Goal: Find contact information: Find contact information

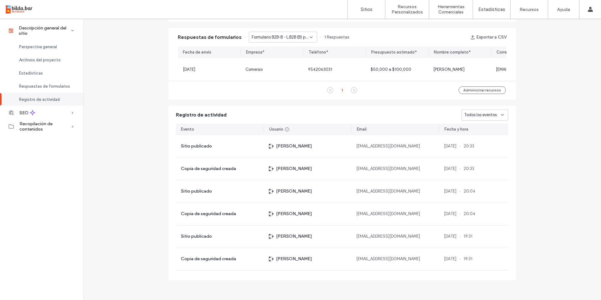
click at [295, 36] on span "Formulario B2B-B - L.B2B (B) page" at bounding box center [281, 37] width 58 height 6
drag, startPoint x: 294, startPoint y: 67, endPoint x: 307, endPoint y: 62, distance: 13.8
click at [294, 67] on span "Formulario CTA - B2C - L.B2C (A) page" at bounding box center [278, 68] width 60 height 6
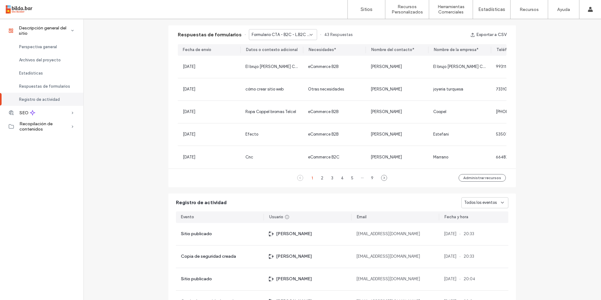
click at [285, 32] on span "Formulario CTA - B2C - L.B2C (A) page" at bounding box center [281, 35] width 58 height 6
click at [278, 78] on span "Formulario B2B-C - L.B2B (C) page" at bounding box center [278, 78] width 60 height 6
click at [296, 32] on span "Formulario B2B-C - L.B2B (C) page" at bounding box center [281, 35] width 58 height 6
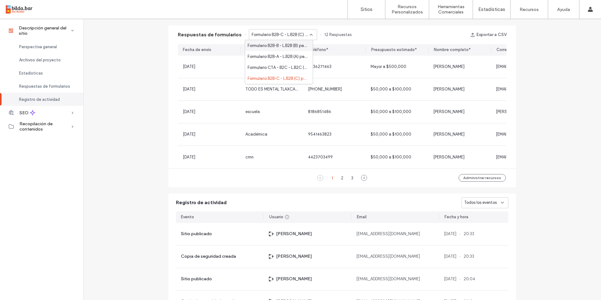
drag, startPoint x: 302, startPoint y: 33, endPoint x: 308, endPoint y: 31, distance: 7.1
click at [301, 33] on span "Formulario B2B-C - L.B2B (C) page" at bounding box center [281, 35] width 58 height 6
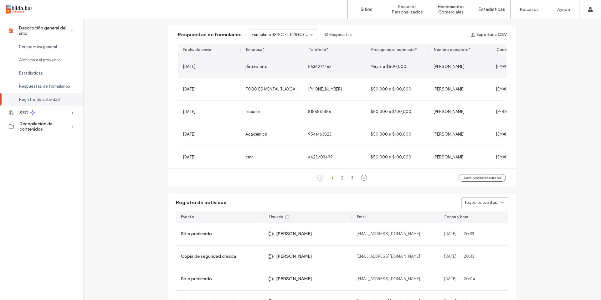
click at [269, 68] on div "Dadas hats" at bounding box center [272, 67] width 53 height 6
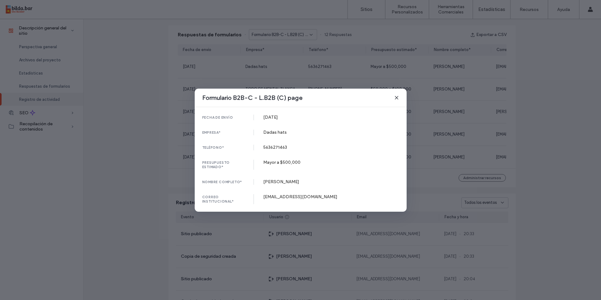
drag, startPoint x: 395, startPoint y: 100, endPoint x: 371, endPoint y: 94, distance: 24.3
click at [395, 100] on icon at bounding box center [396, 97] width 5 height 5
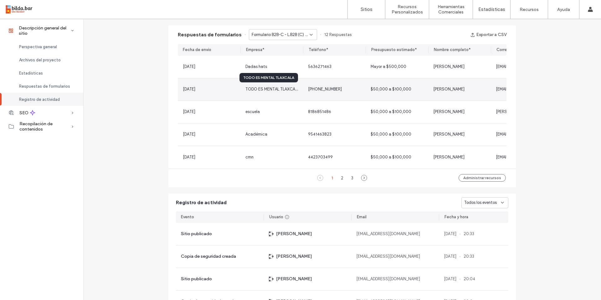
click at [276, 90] on span "TODO ES MENTAL TLAXCALA" at bounding box center [273, 89] width 54 height 5
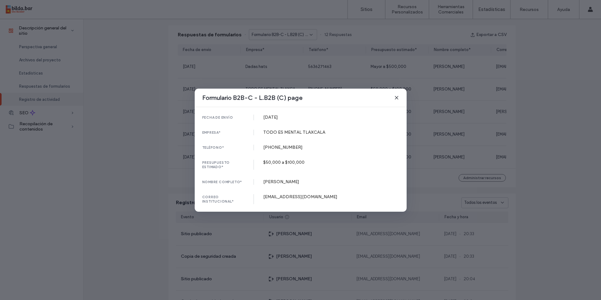
drag, startPoint x: 395, startPoint y: 98, endPoint x: 384, endPoint y: 98, distance: 11.3
click at [395, 99] on icon at bounding box center [396, 97] width 5 height 5
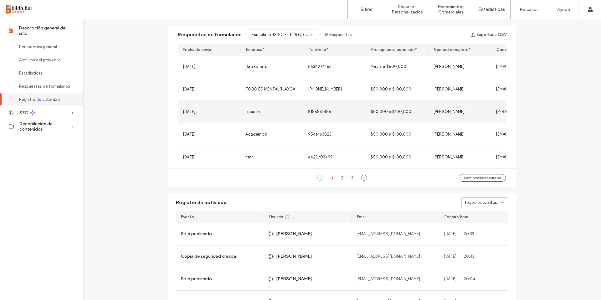
click at [254, 111] on span "escuela" at bounding box center [253, 111] width 14 height 5
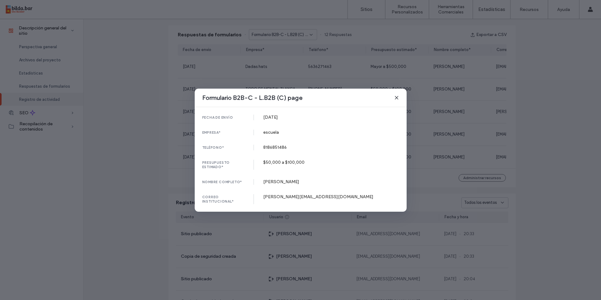
click at [395, 97] on icon at bounding box center [396, 97] width 5 height 5
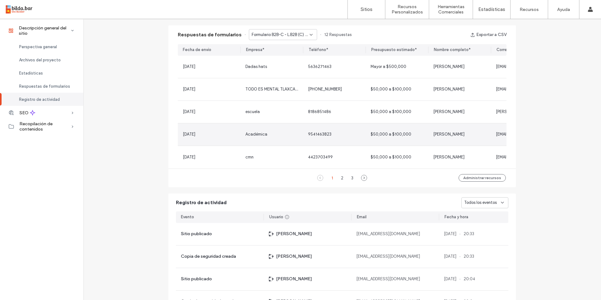
click at [252, 136] on div "Académica" at bounding box center [257, 134] width 22 height 6
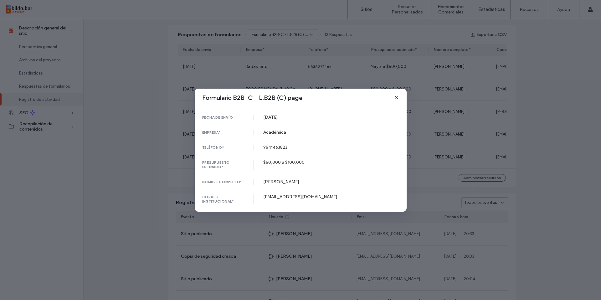
drag, startPoint x: 400, startPoint y: 98, endPoint x: 386, endPoint y: 97, distance: 13.8
click at [400, 98] on div "Formulario B2B-C - L.B2B (C) page" at bounding box center [301, 98] width 212 height 18
click at [396, 97] on icon at bounding box center [396, 97] width 5 height 5
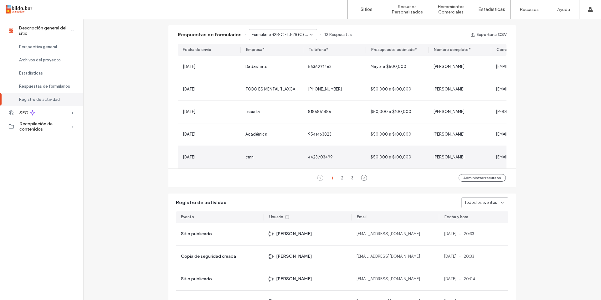
click at [251, 156] on span "cmn" at bounding box center [250, 157] width 8 height 5
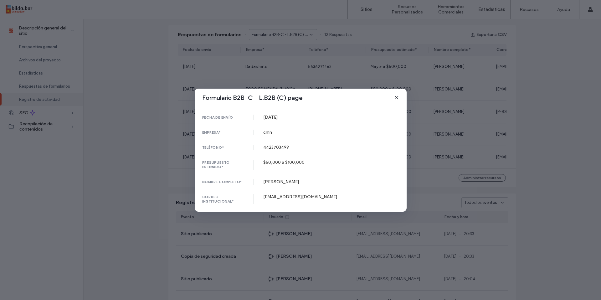
drag, startPoint x: 345, startPoint y: 196, endPoint x: 316, endPoint y: 194, distance: 29.9
click at [318, 194] on div "[EMAIL_ADDRESS][DOMAIN_NAME]" at bounding box center [331, 196] width 136 height 5
copy div "[DOMAIN_NAME]"
